Goal: Book appointment/travel/reservation

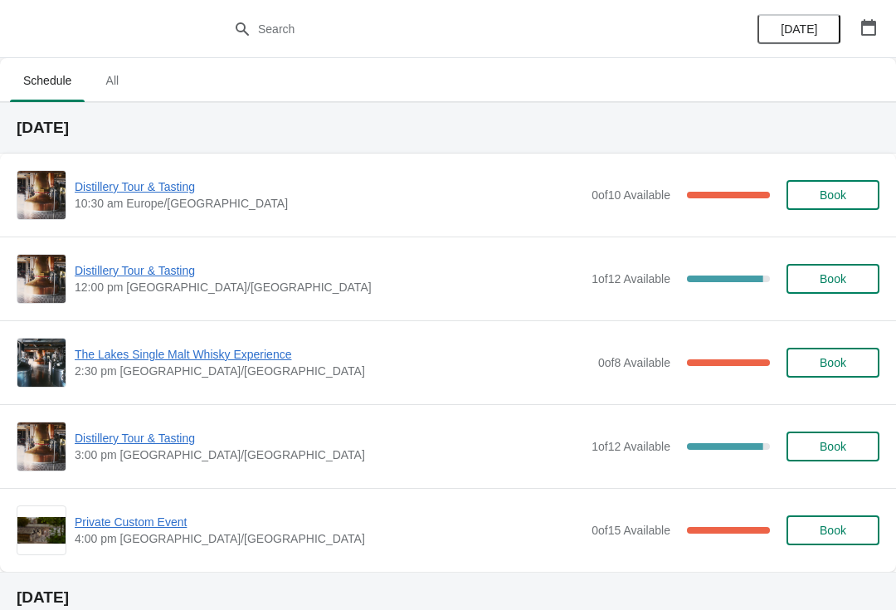
click at [159, 265] on span "Distillery Tour & Tasting" at bounding box center [329, 270] width 509 height 17
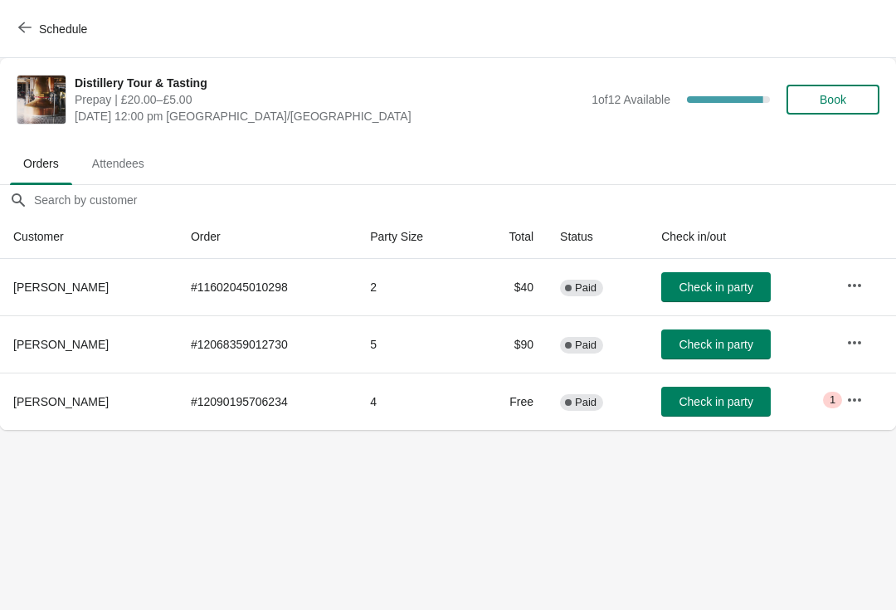
click at [734, 279] on button "Check in party" at bounding box center [716, 287] width 110 height 30
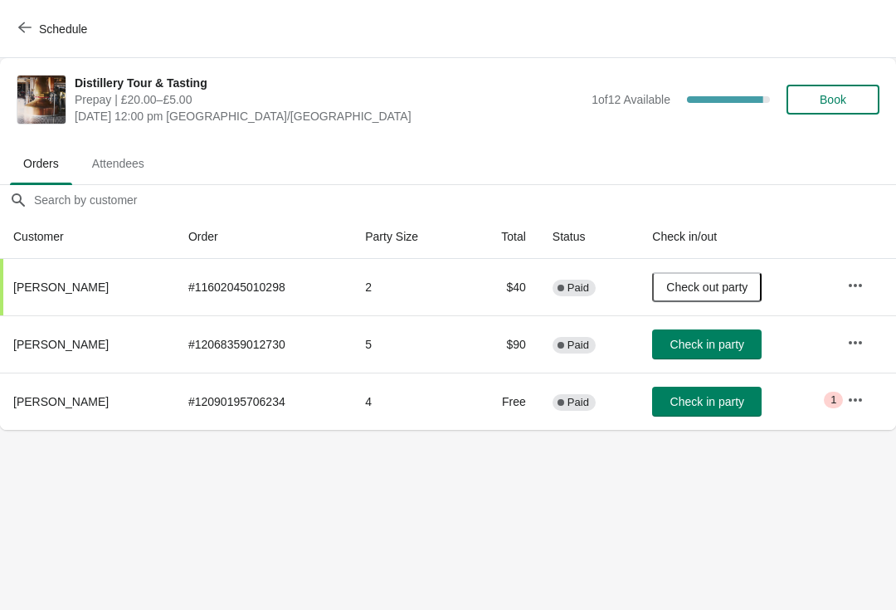
click at [857, 398] on icon "button" at bounding box center [855, 398] width 13 height 3
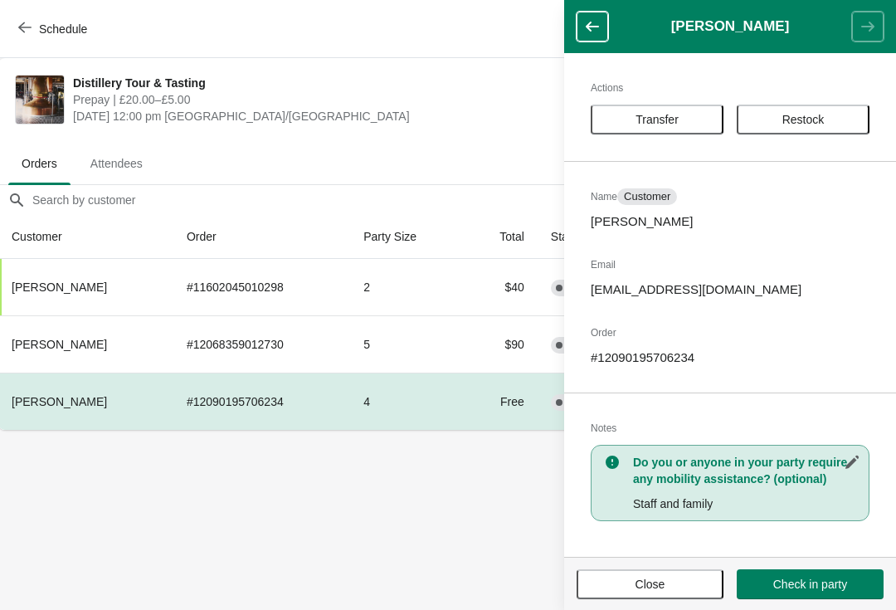
scroll to position [0, 1]
click at [588, 17] on button "button" at bounding box center [593, 27] width 32 height 30
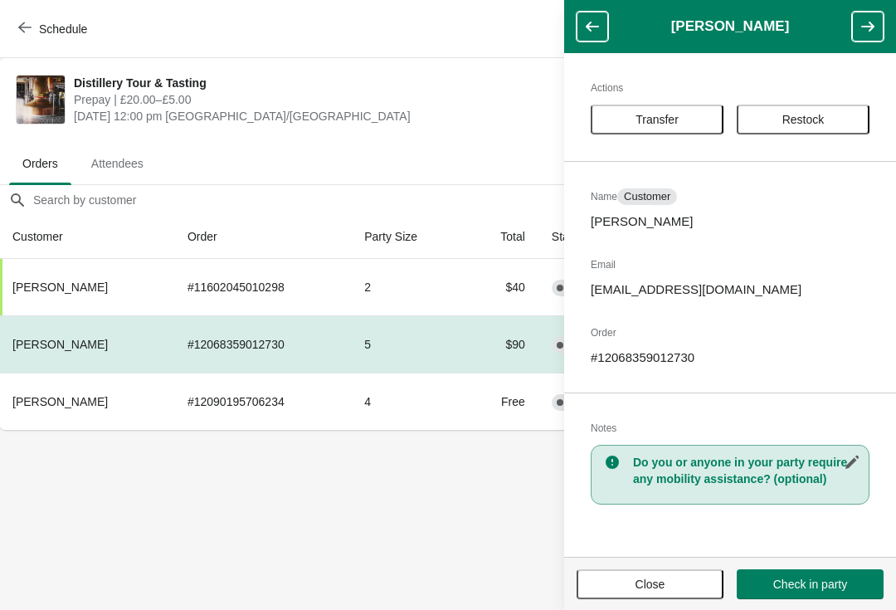
click at [658, 582] on span "Close" at bounding box center [651, 584] width 30 height 13
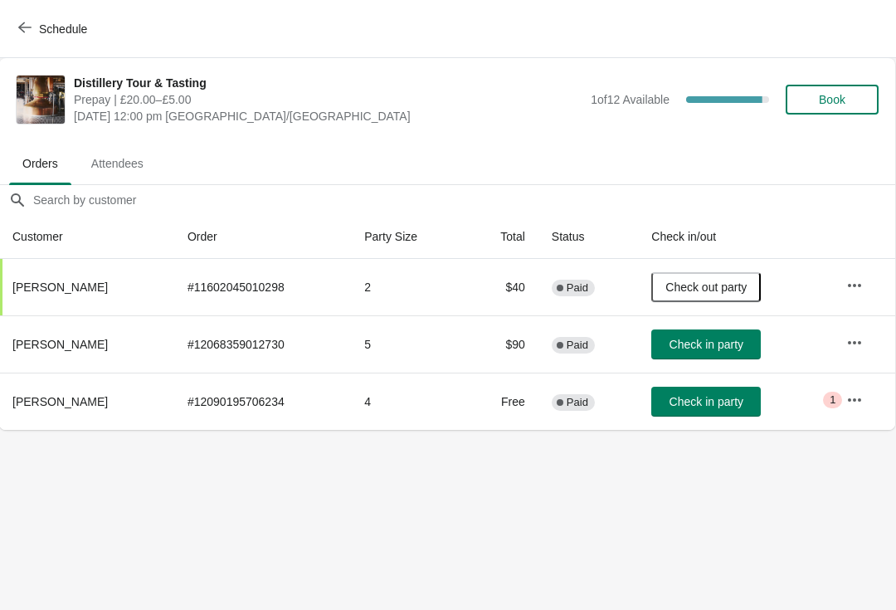
click at [856, 408] on button "button" at bounding box center [855, 400] width 30 height 30
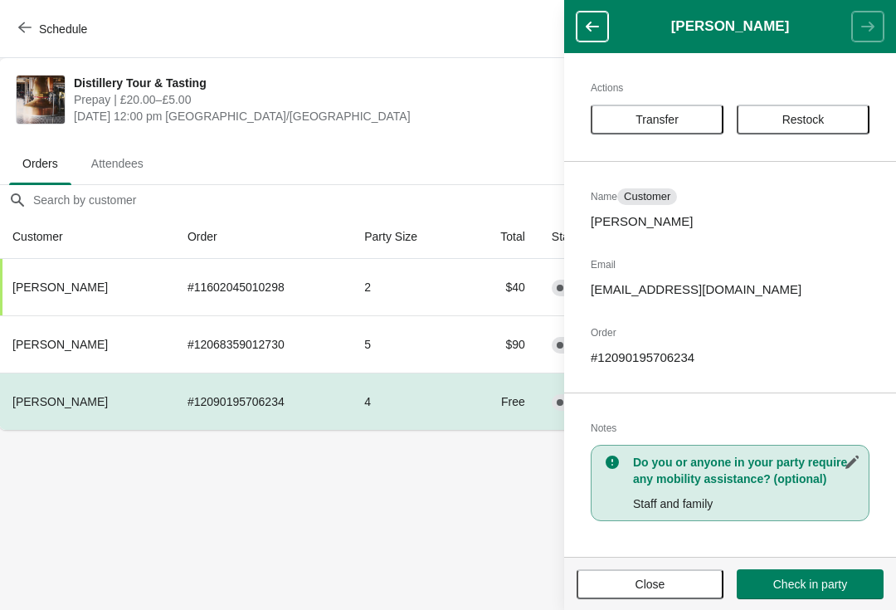
click at [661, 587] on span "Close" at bounding box center [651, 584] width 30 height 13
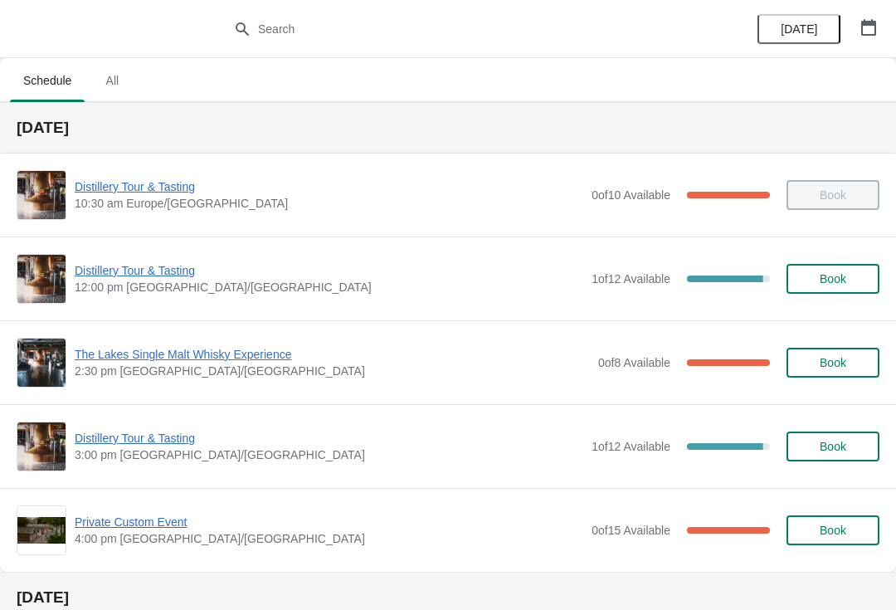
click at [92, 269] on span "Distillery Tour & Tasting" at bounding box center [329, 270] width 509 height 17
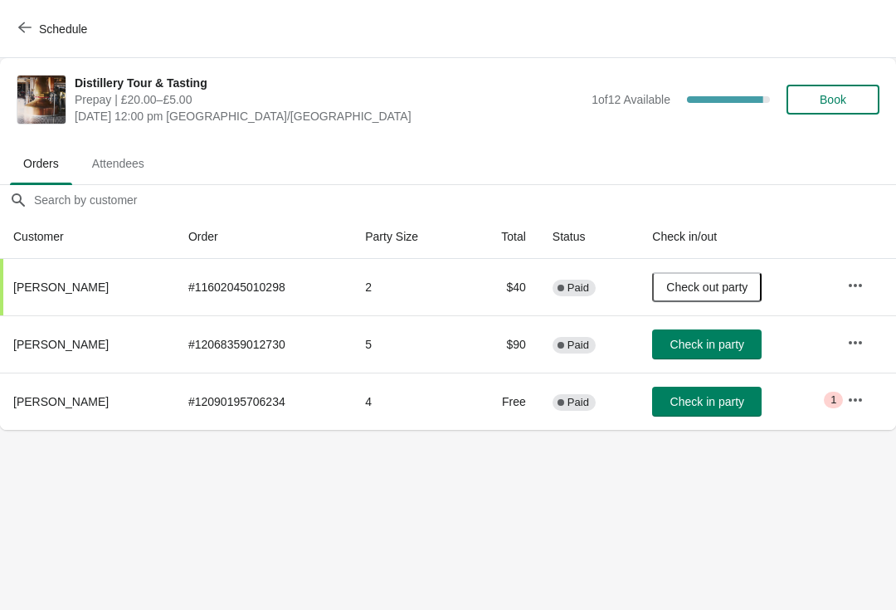
click at [836, 85] on button "Book" at bounding box center [833, 100] width 93 height 30
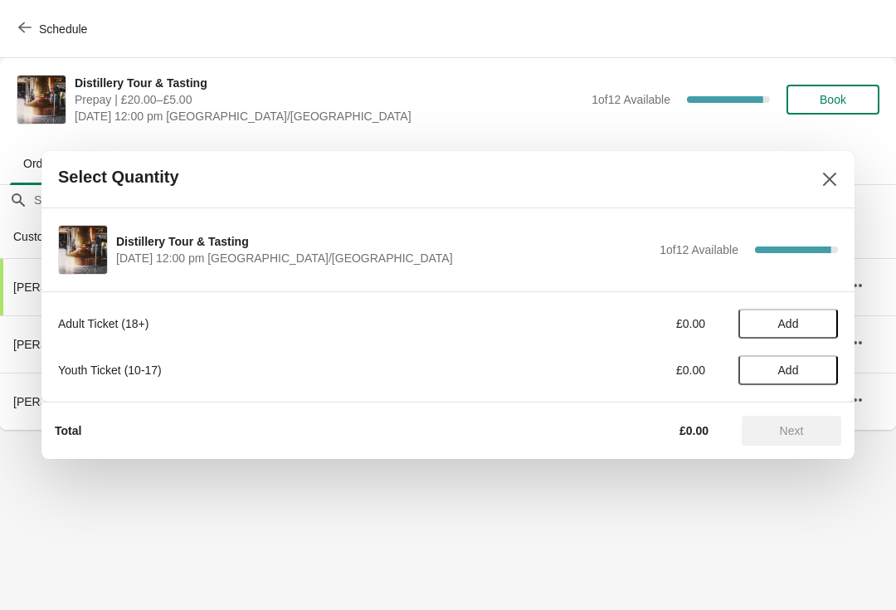
click at [794, 319] on span "Add" at bounding box center [788, 323] width 21 height 13
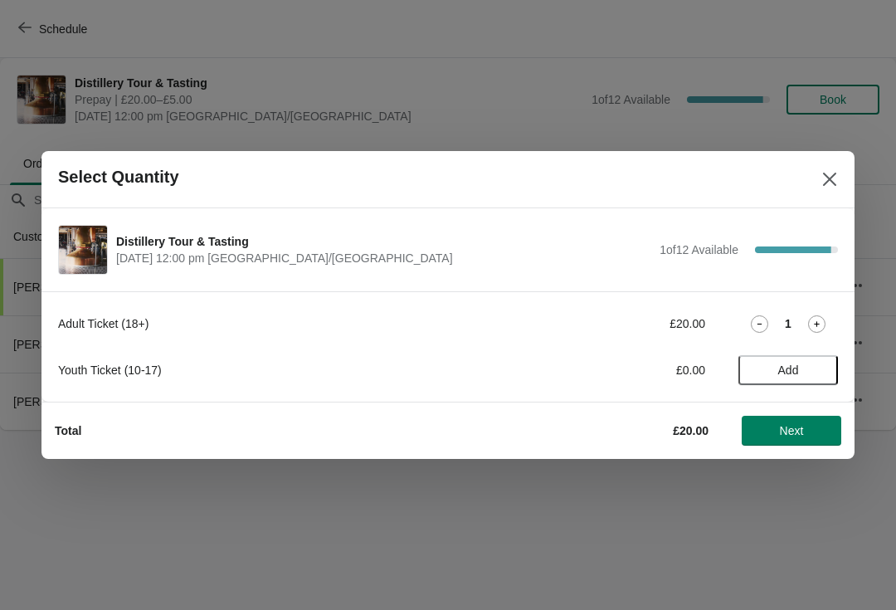
click at [816, 325] on icon at bounding box center [816, 323] width 17 height 17
click at [834, 170] on button "Close" at bounding box center [830, 179] width 30 height 30
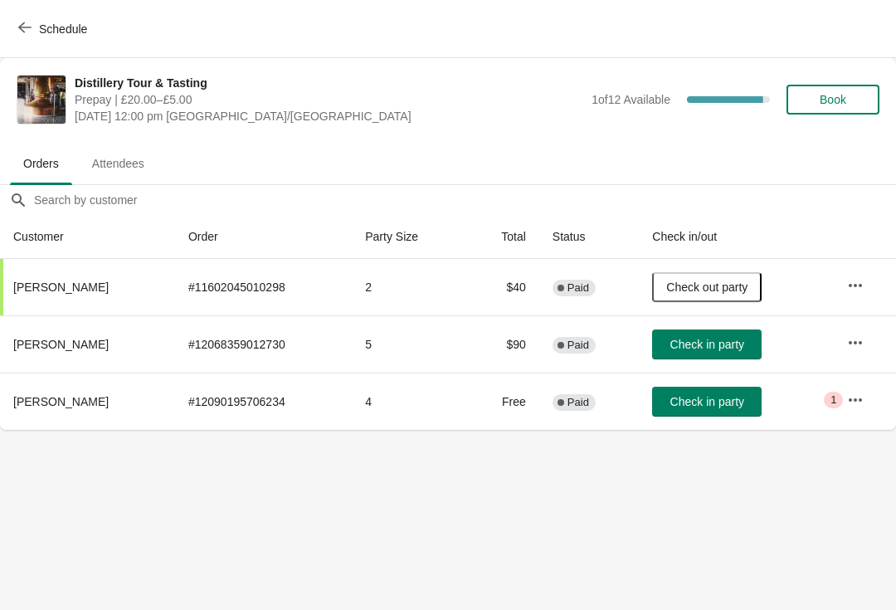
click at [826, 88] on button "Book" at bounding box center [833, 100] width 93 height 30
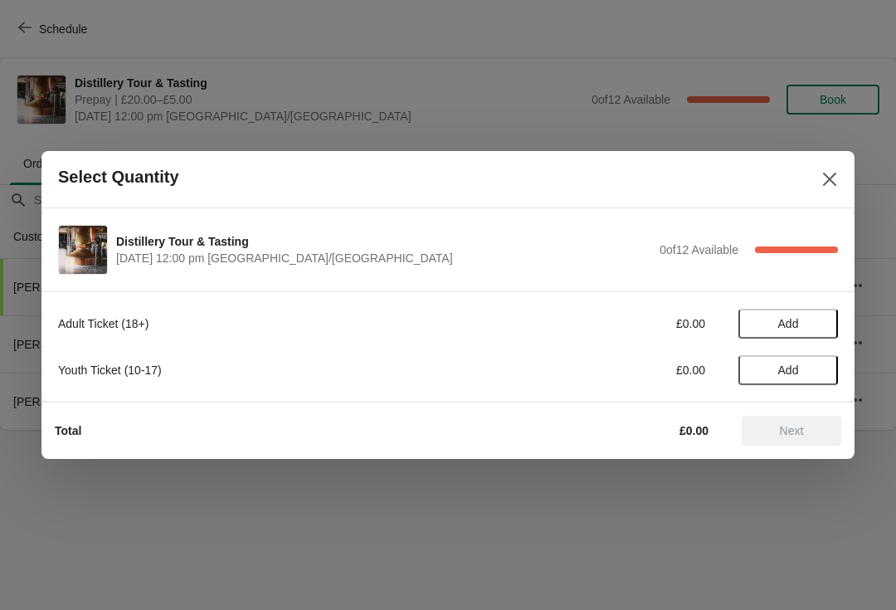
click at [782, 323] on span "Add" at bounding box center [788, 323] width 21 height 13
click at [811, 324] on icon at bounding box center [816, 323] width 17 height 17
click at [810, 442] on button "Next" at bounding box center [792, 431] width 100 height 30
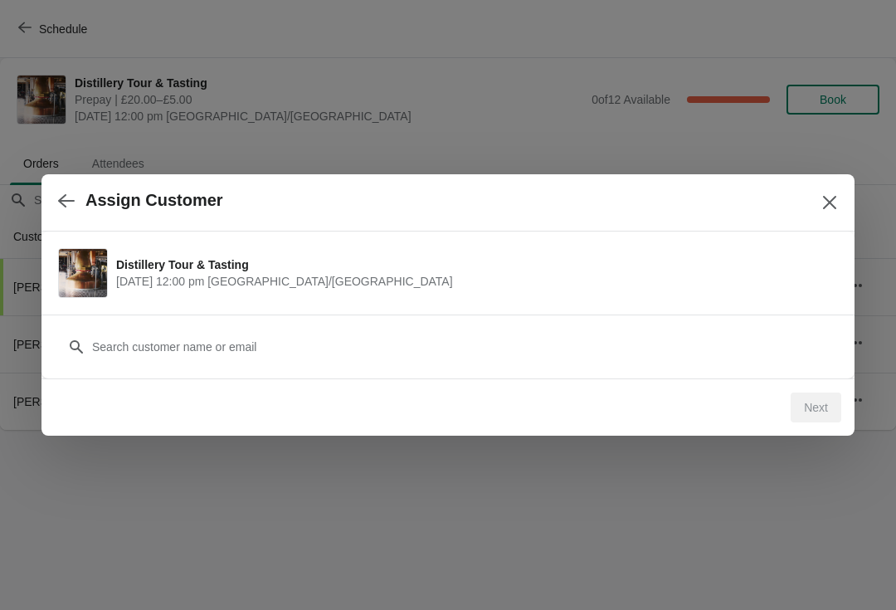
click at [820, 197] on button "Close" at bounding box center [830, 203] width 30 height 30
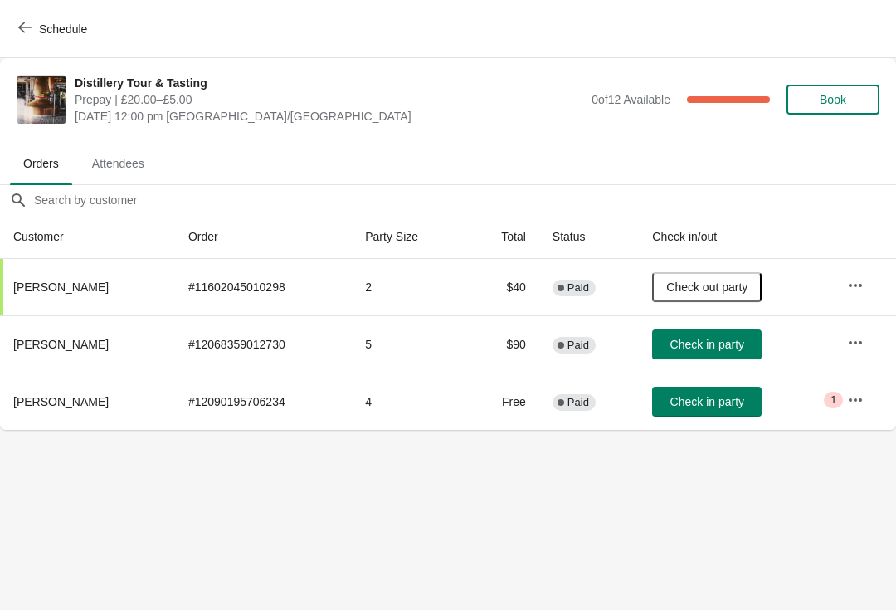
click at [832, 100] on span "Book" at bounding box center [833, 99] width 27 height 13
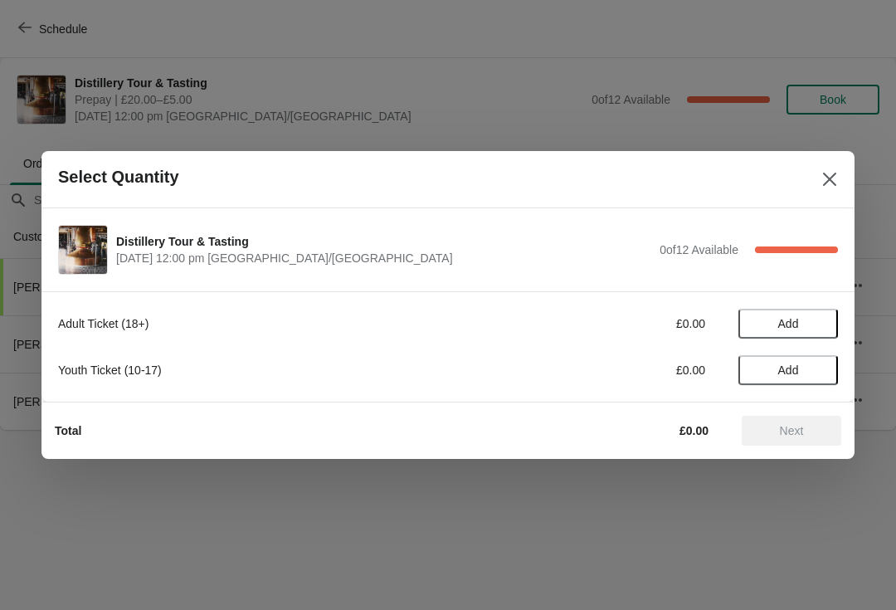
click at [789, 317] on span "Add" at bounding box center [788, 323] width 21 height 13
click at [814, 325] on icon at bounding box center [816, 323] width 17 height 17
click at [792, 424] on span "Next" at bounding box center [792, 430] width 24 height 13
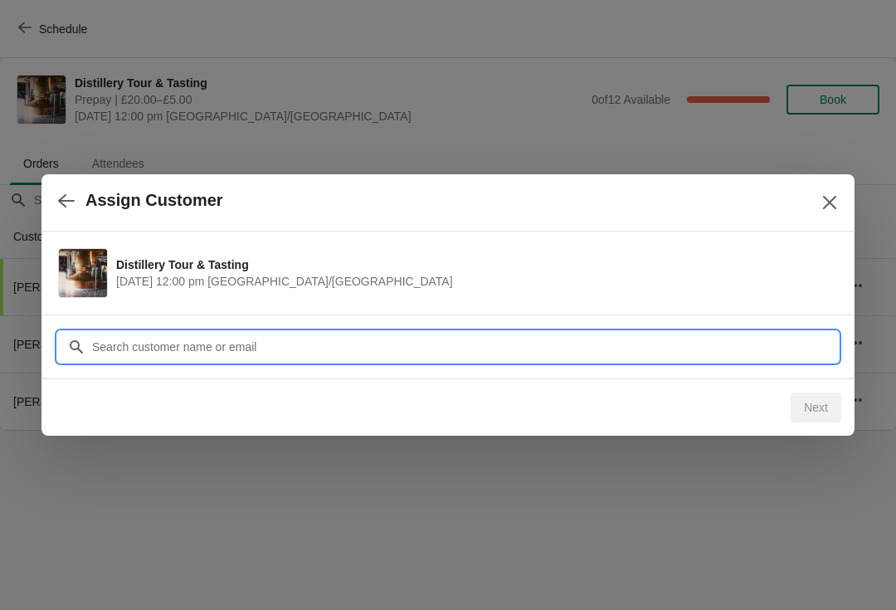
click at [515, 349] on input "Customer" at bounding box center [464, 347] width 747 height 30
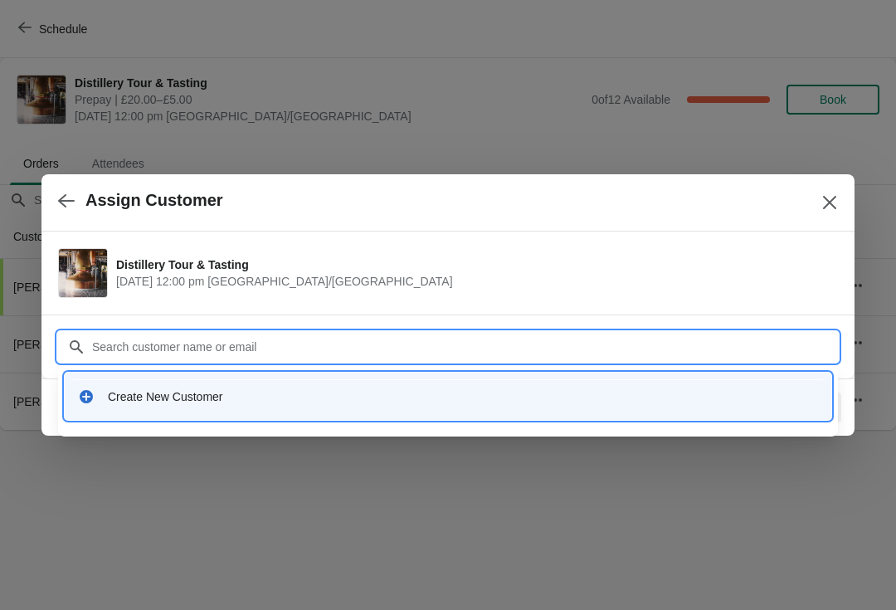
click at [183, 389] on div "Create New Customer" at bounding box center [463, 396] width 710 height 17
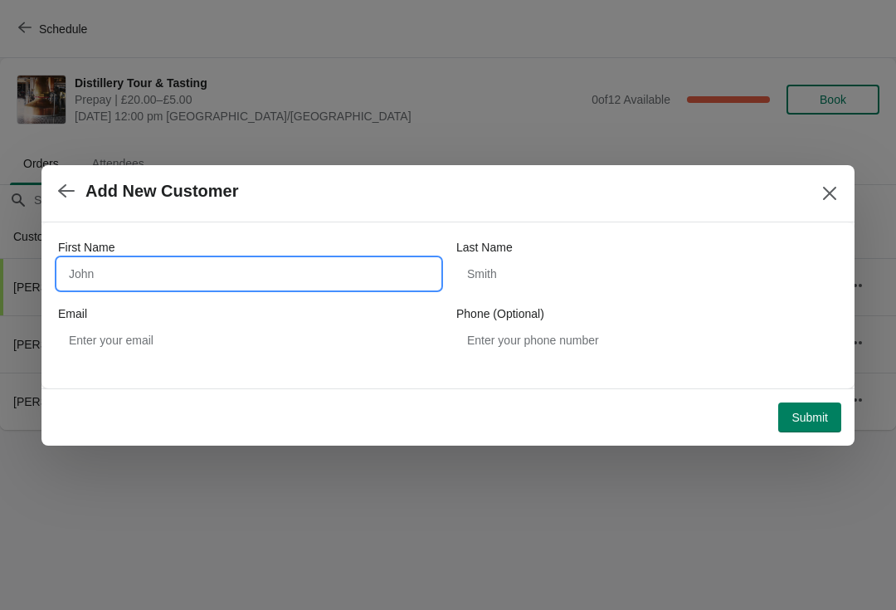
click at [153, 262] on input "First Name" at bounding box center [249, 274] width 382 height 30
type input "Basil"
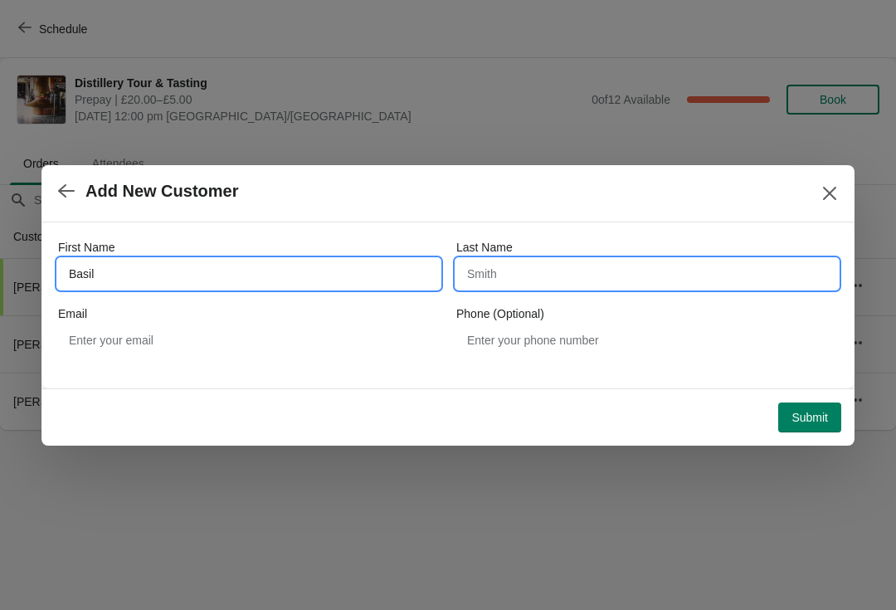
click at [601, 275] on input "Last Name" at bounding box center [647, 274] width 382 height 30
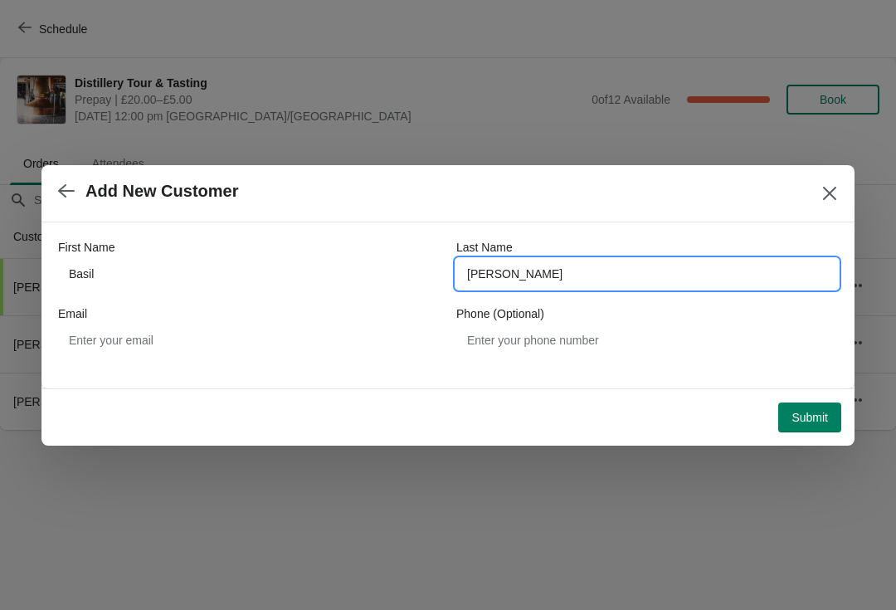
type input "Mathew"
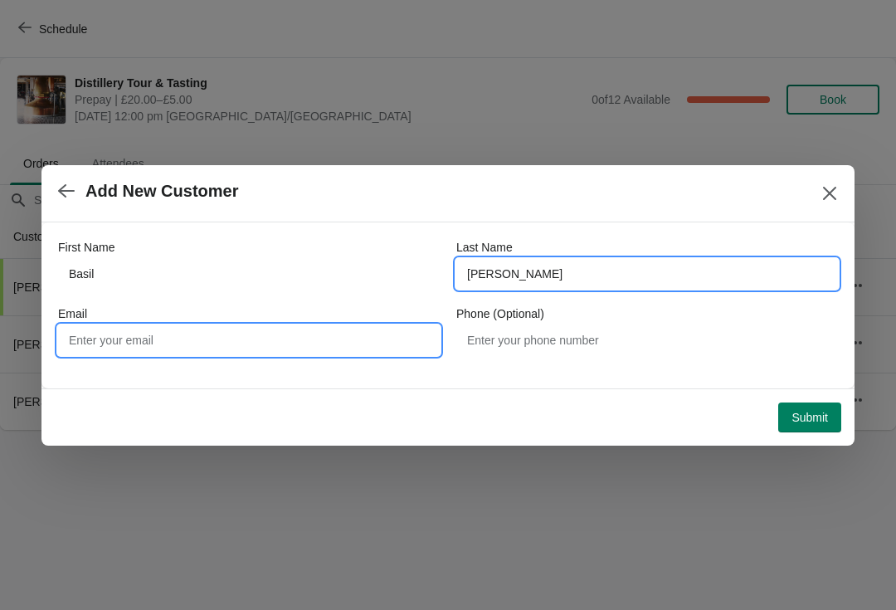
click at [305, 349] on input "Email" at bounding box center [249, 340] width 382 height 30
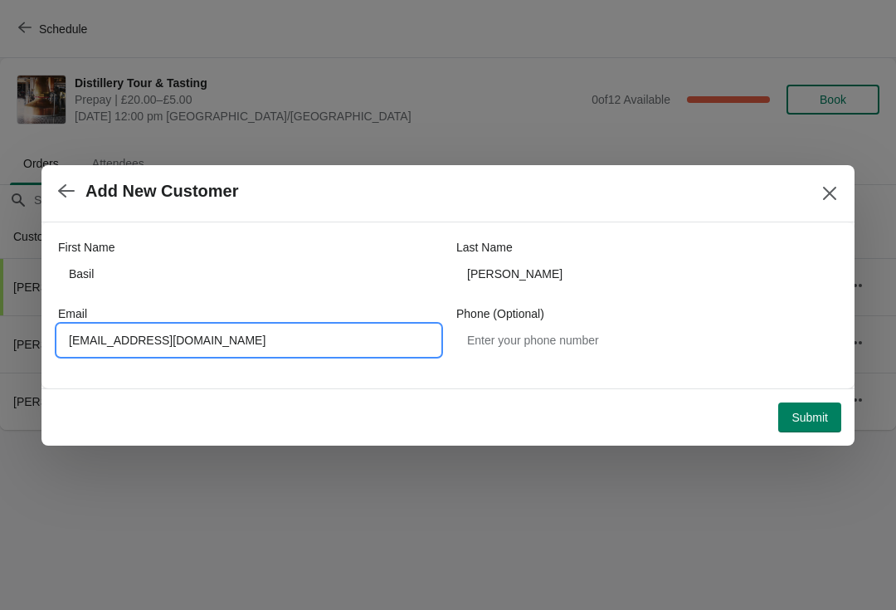
type input "basilmathew0991@gmail.com"
click at [812, 411] on span "Submit" at bounding box center [810, 417] width 37 height 13
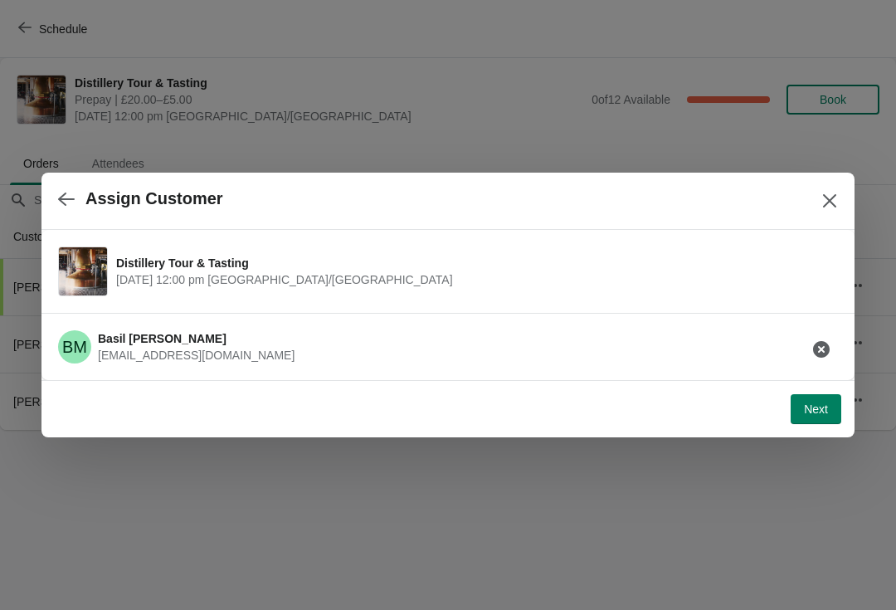
click at [820, 397] on button "Next" at bounding box center [816, 409] width 51 height 30
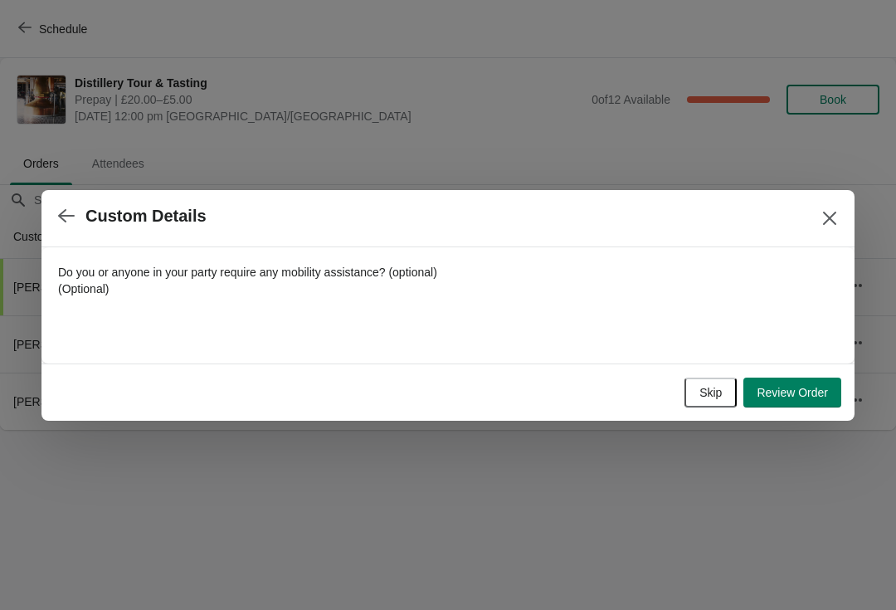
click at [836, 212] on icon "Close" at bounding box center [829, 218] width 17 height 17
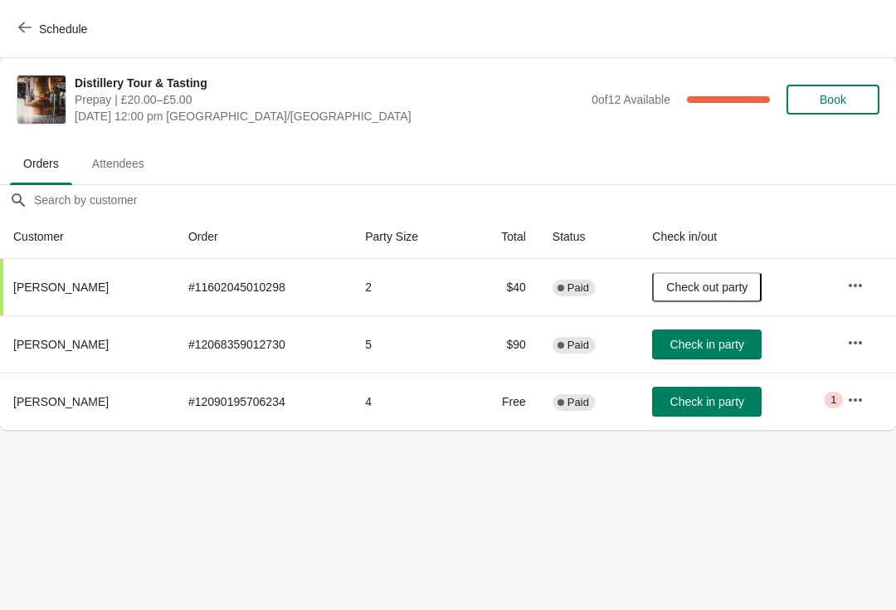
click at [827, 95] on span "Book" at bounding box center [833, 99] width 27 height 13
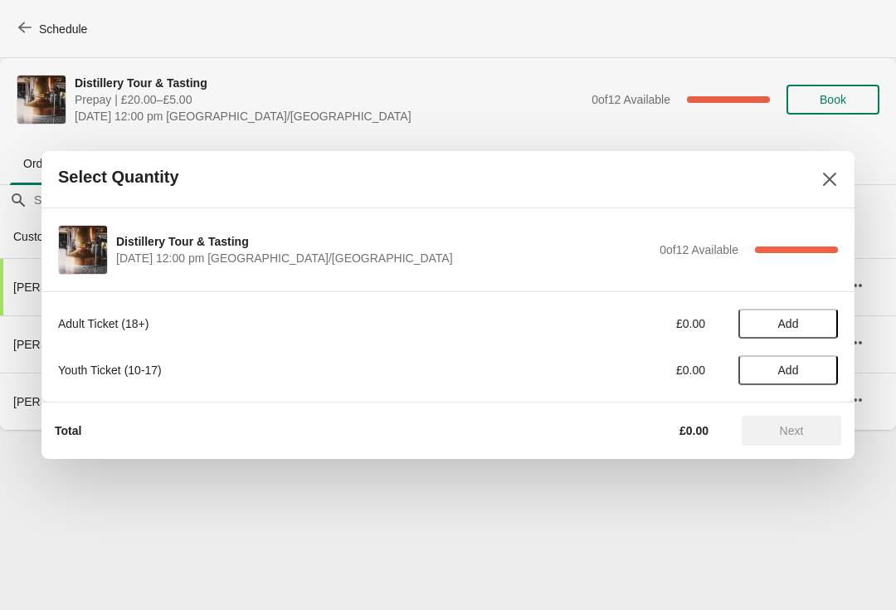
click at [800, 319] on span "Add" at bounding box center [788, 323] width 70 height 13
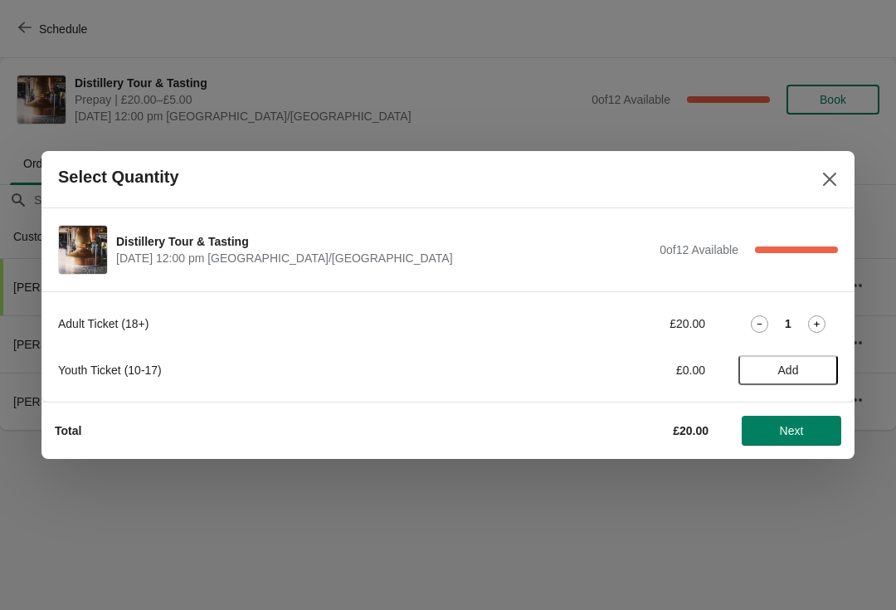
click at [823, 320] on icon at bounding box center [816, 323] width 17 height 17
click at [798, 424] on span "Next" at bounding box center [792, 430] width 24 height 13
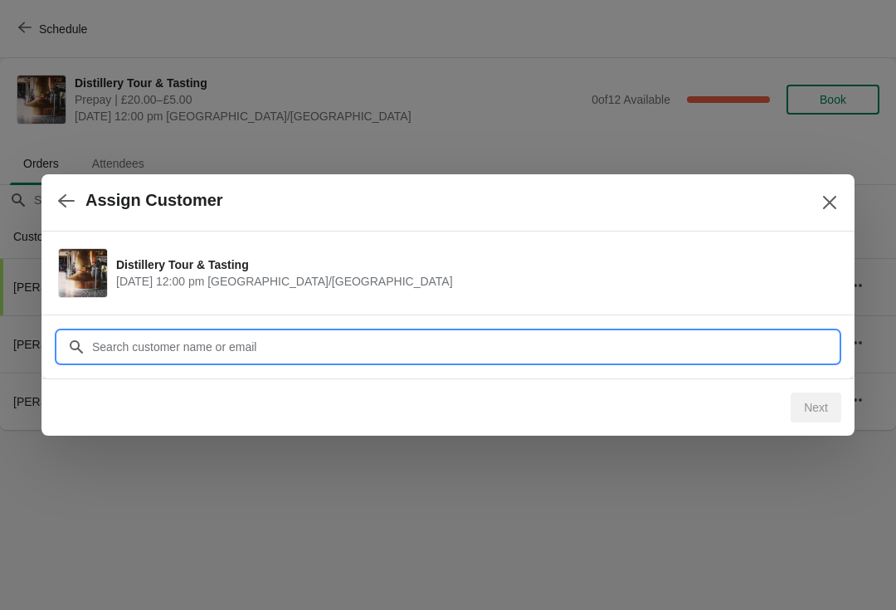
click at [466, 341] on input "Customer" at bounding box center [464, 347] width 747 height 30
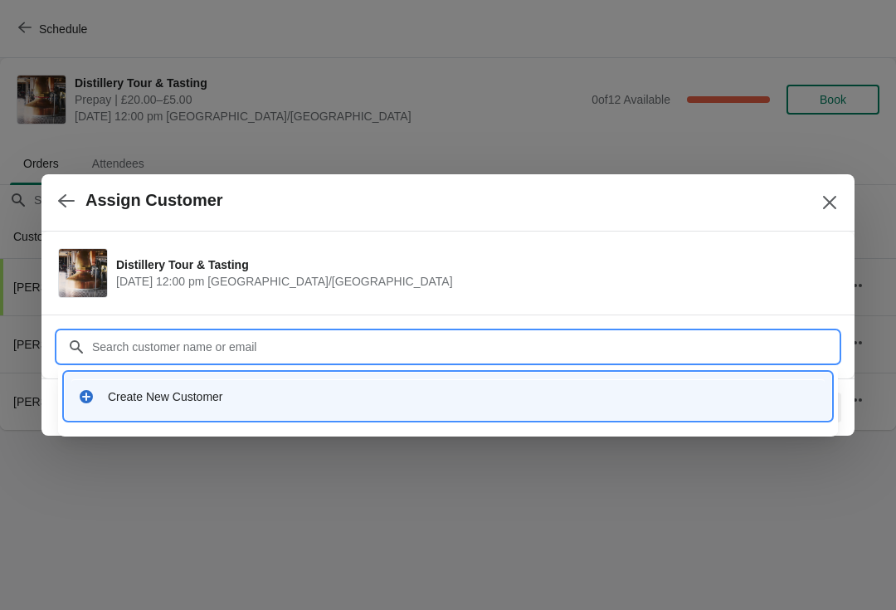
type input "B"
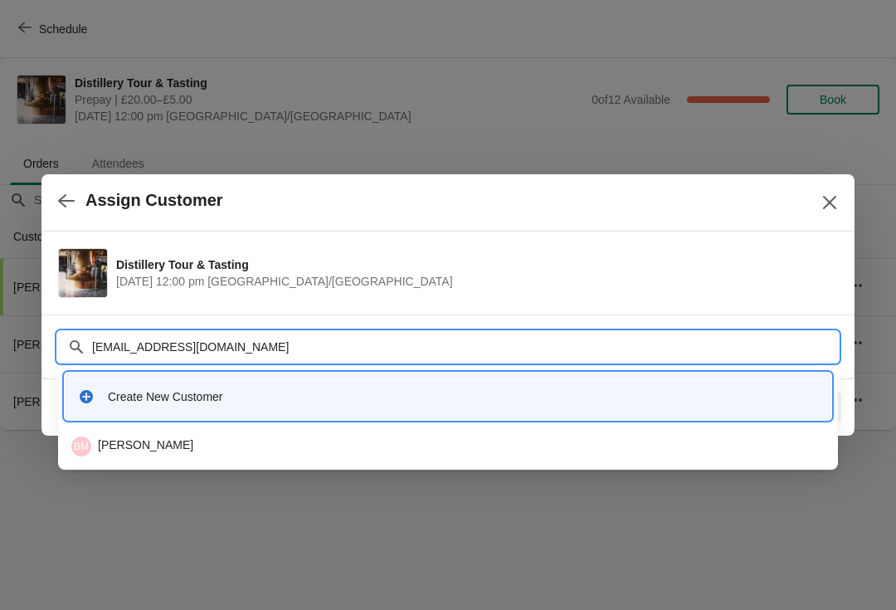
type input "basilmathew0991@gmail.com"
click at [150, 452] on div "BM Basil Mathew" at bounding box center [447, 446] width 753 height 20
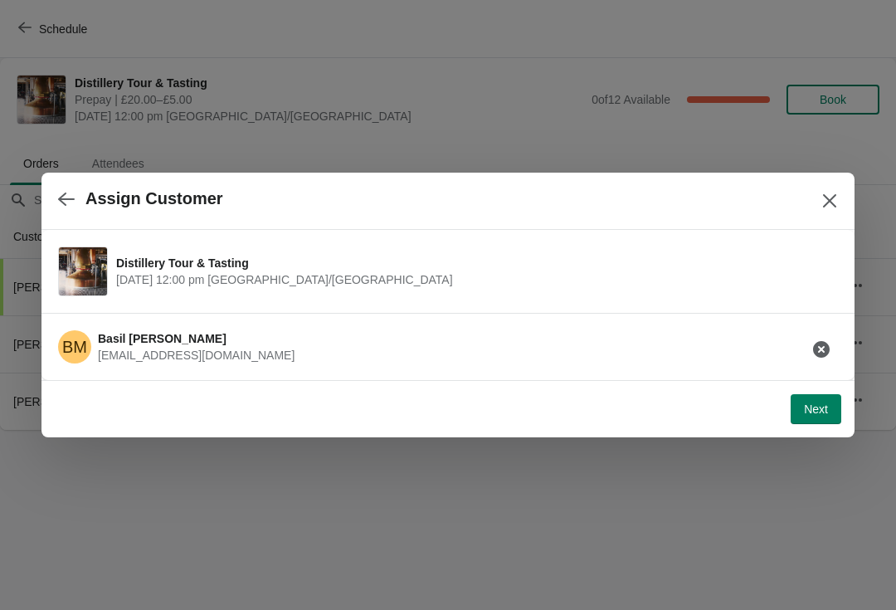
click at [829, 402] on button "Next" at bounding box center [816, 409] width 51 height 30
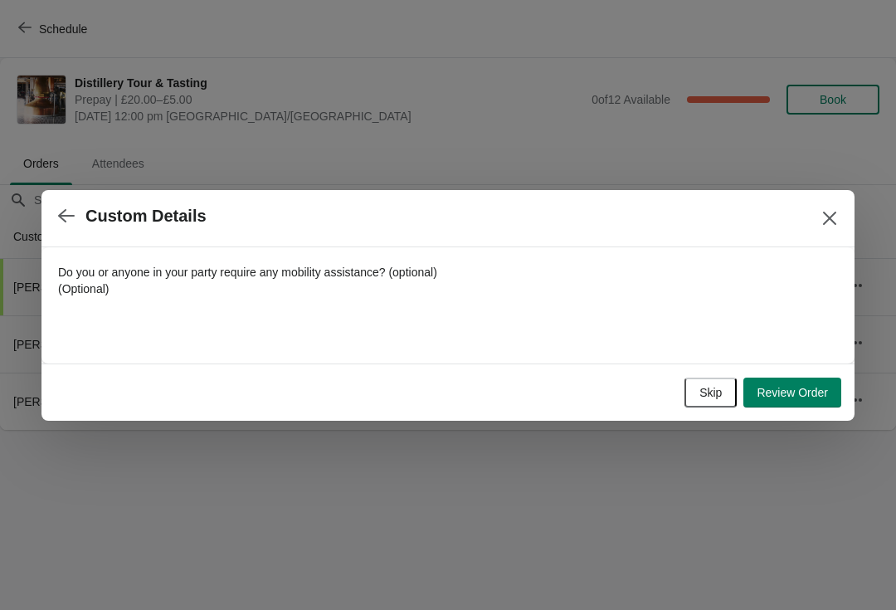
click at [824, 425] on div at bounding box center [448, 305] width 896 height 610
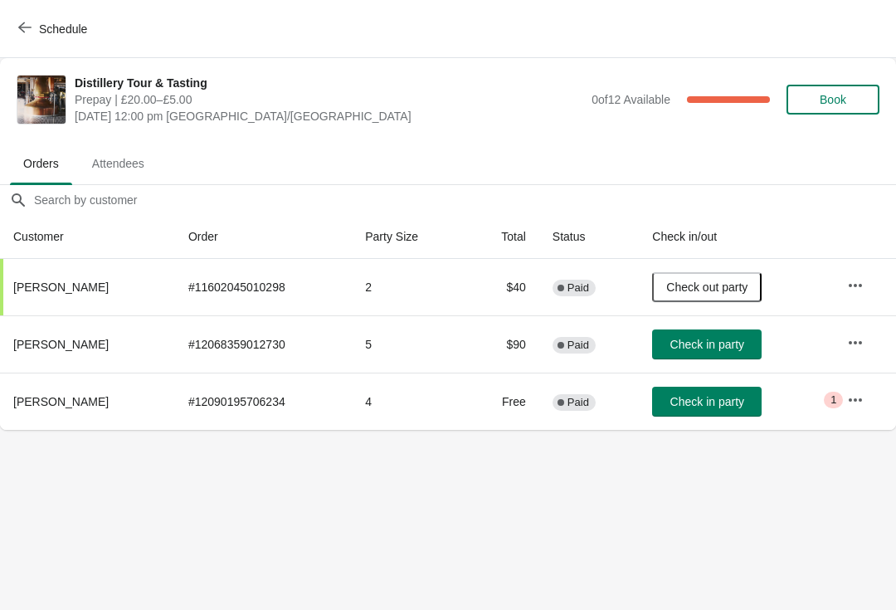
click at [824, 100] on span "Book" at bounding box center [833, 99] width 27 height 13
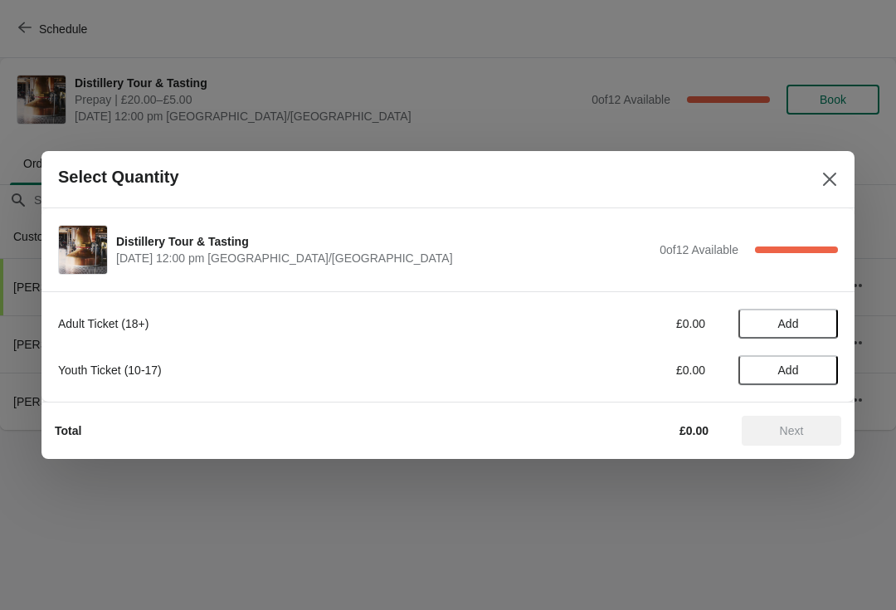
click at [791, 314] on button "Add" at bounding box center [789, 324] width 100 height 30
click at [802, 313] on div "Adult Ticket (18+) £20.00 1" at bounding box center [448, 324] width 780 height 30
click at [817, 306] on div "Adult Ticket (18+) £20.00 1 Youth Ticket (10-17) £0.00 Add" at bounding box center [448, 338] width 780 height 93
click at [821, 319] on icon at bounding box center [816, 323] width 17 height 17
click at [796, 439] on button "Next" at bounding box center [792, 431] width 100 height 30
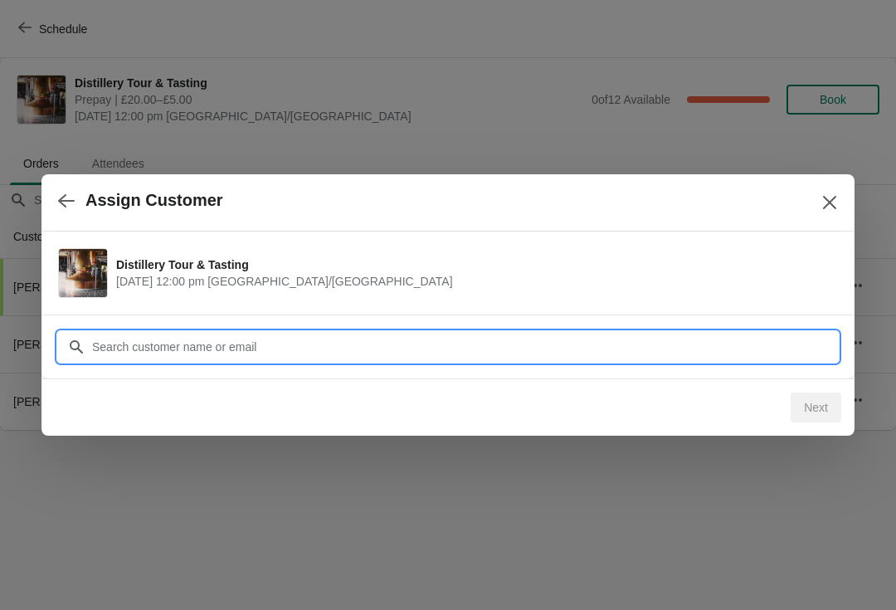
click at [399, 341] on input "Customer" at bounding box center [464, 347] width 747 height 30
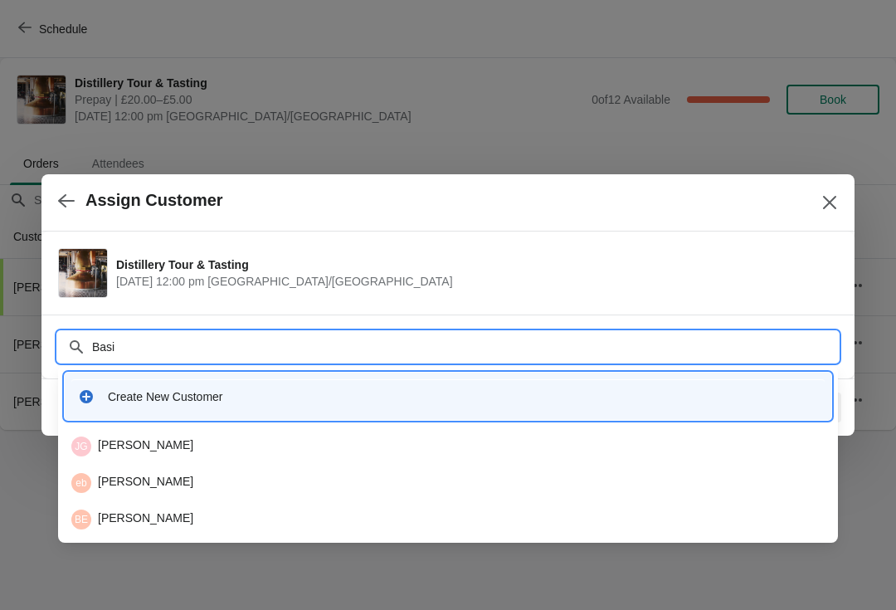
type input "Basil"
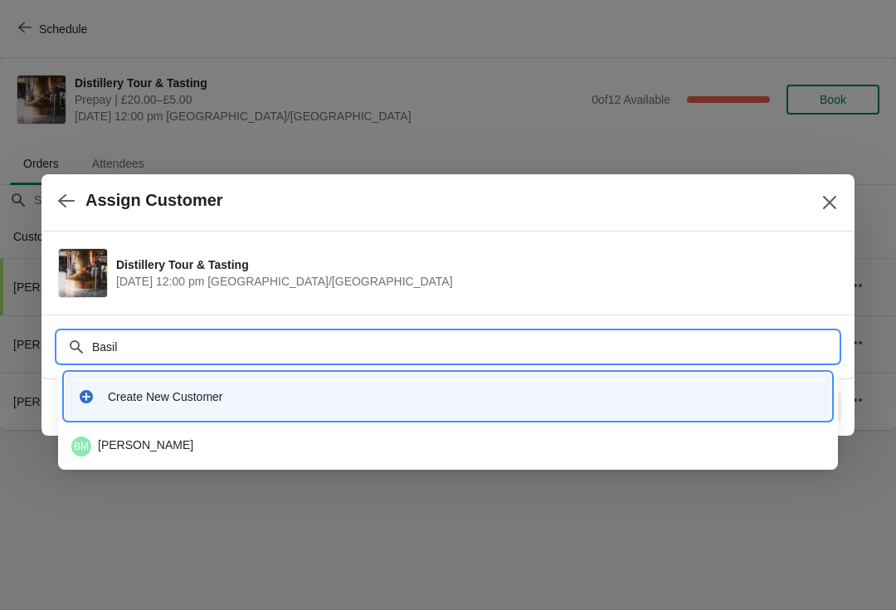
click at [144, 446] on div "BM Basil Mathew" at bounding box center [447, 446] width 753 height 20
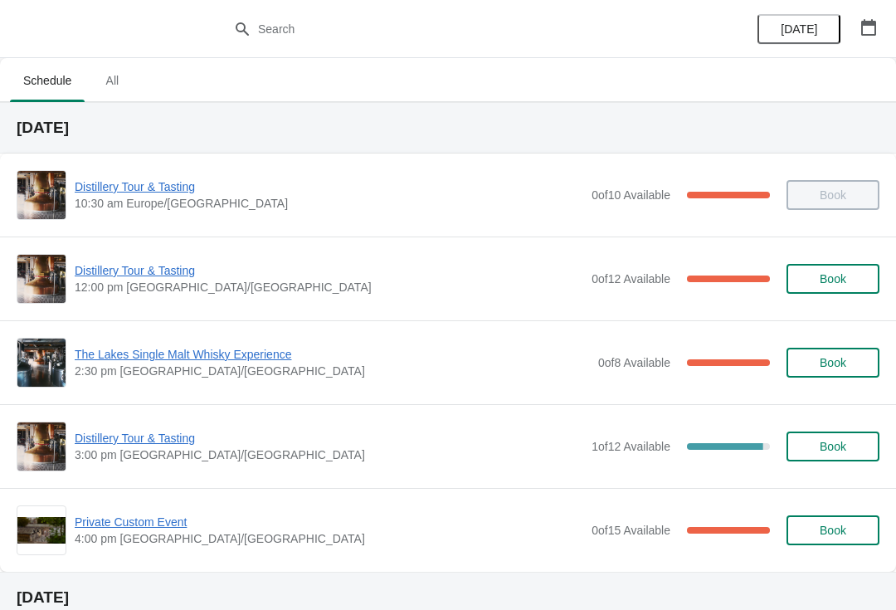
click at [152, 264] on span "Distillery Tour & Tasting" at bounding box center [329, 270] width 509 height 17
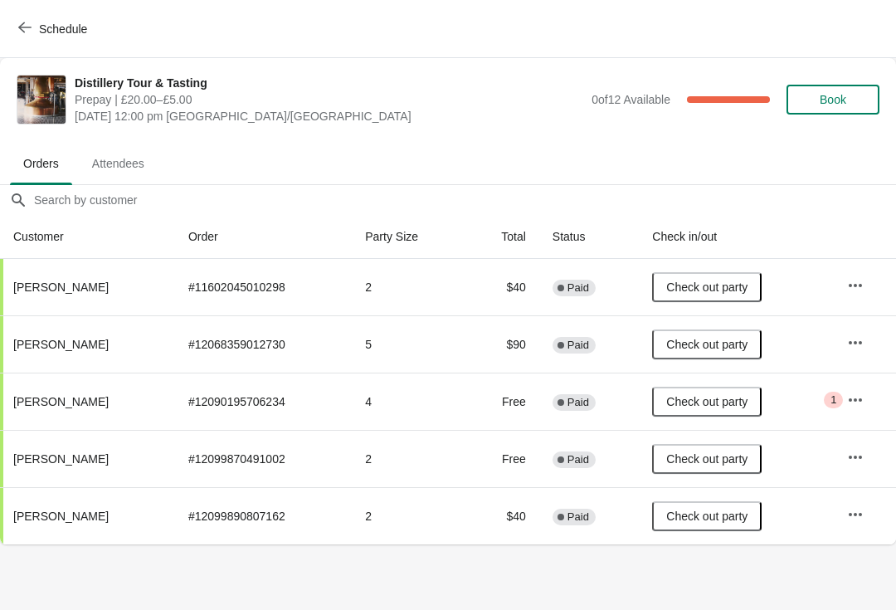
click at [839, 95] on span "Book" at bounding box center [833, 99] width 27 height 13
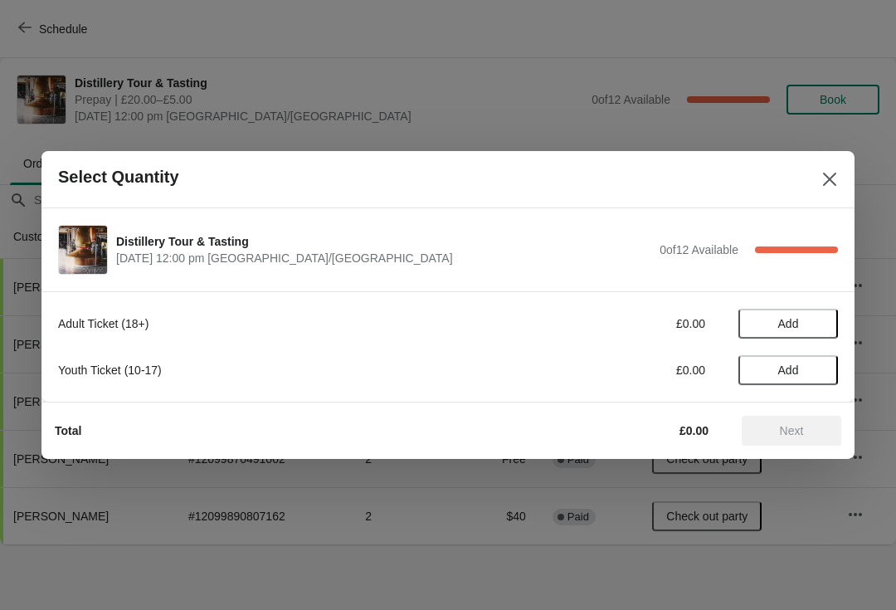
click at [791, 309] on button "Add" at bounding box center [789, 324] width 100 height 30
click at [802, 430] on span "Next" at bounding box center [792, 430] width 24 height 13
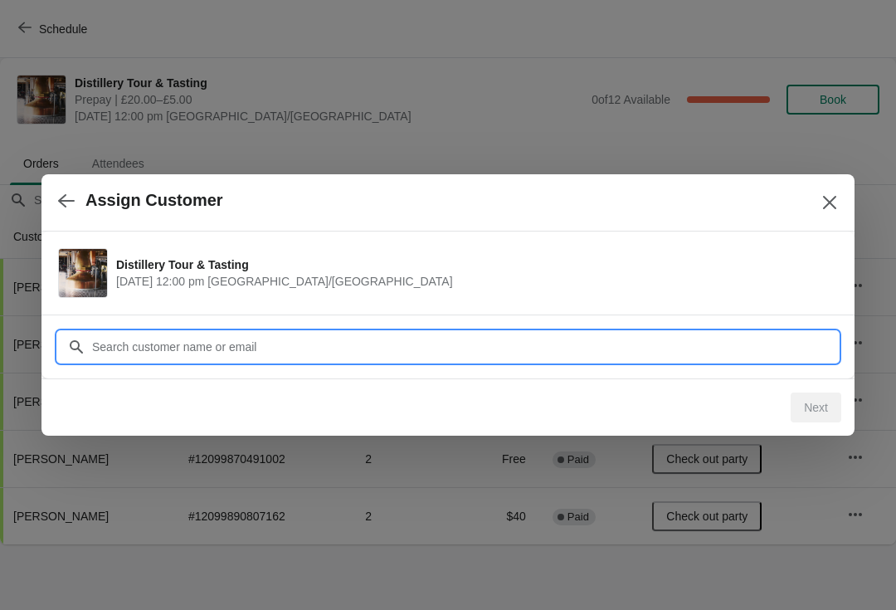
click at [336, 342] on input "Customer" at bounding box center [464, 347] width 747 height 30
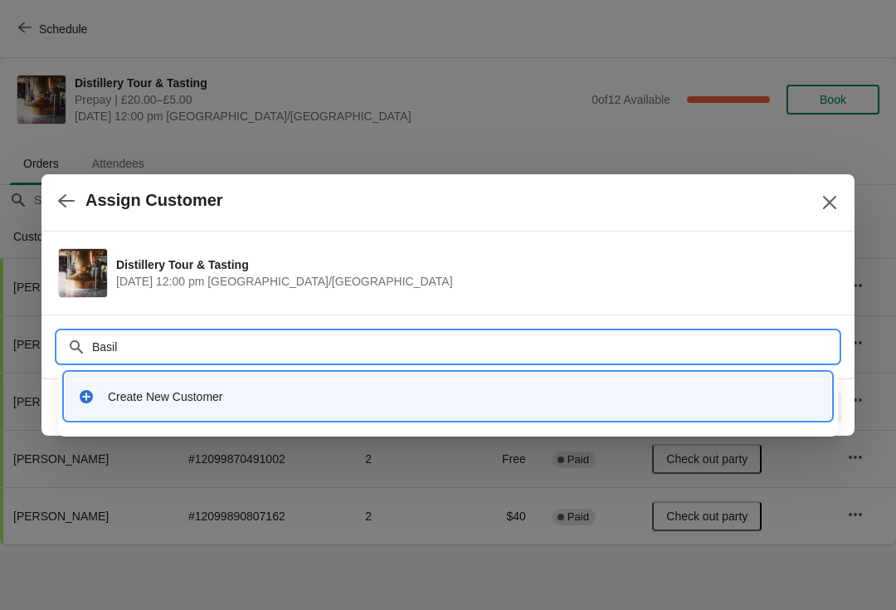
type input "Basil"
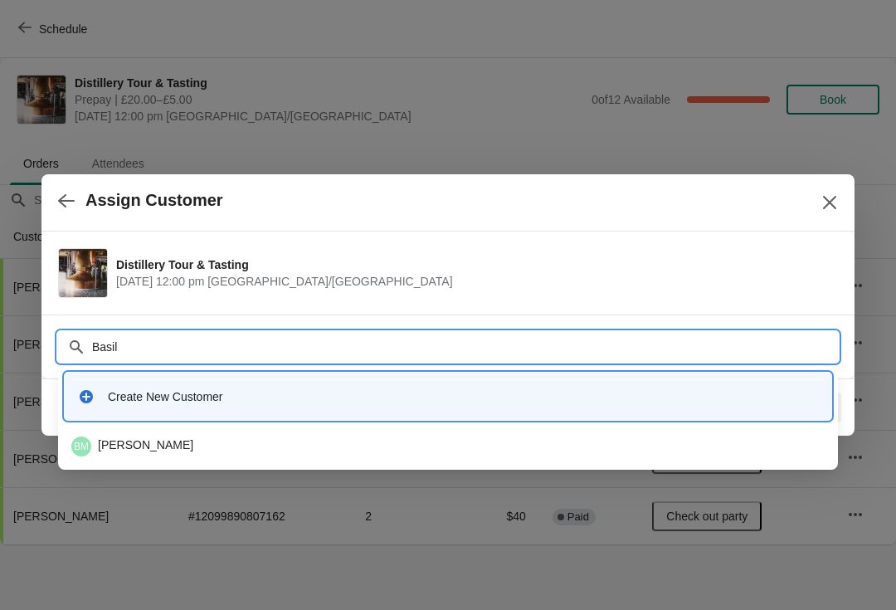
click at [144, 446] on div "BM Basil Mathew" at bounding box center [447, 446] width 753 height 20
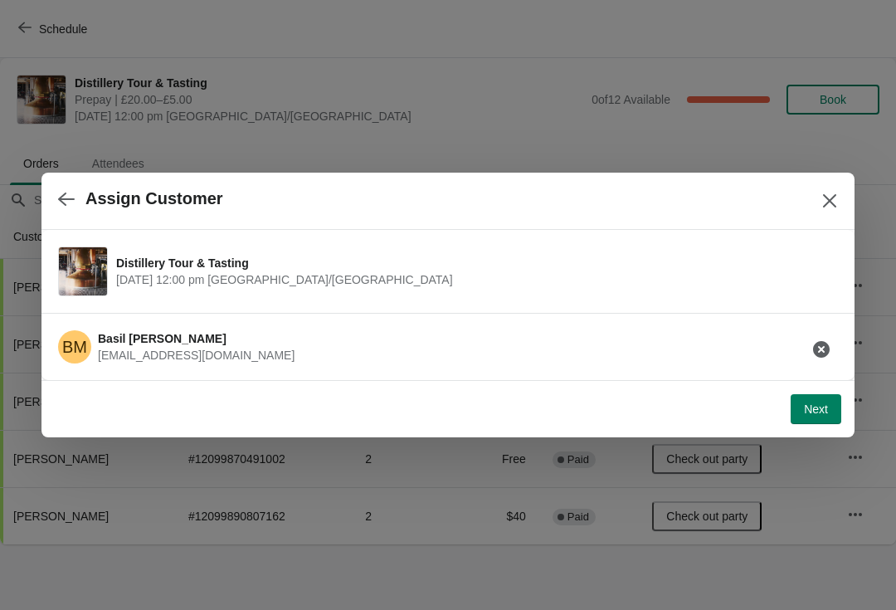
click at [813, 414] on span "Next" at bounding box center [816, 408] width 24 height 13
